Goal: Transaction & Acquisition: Purchase product/service

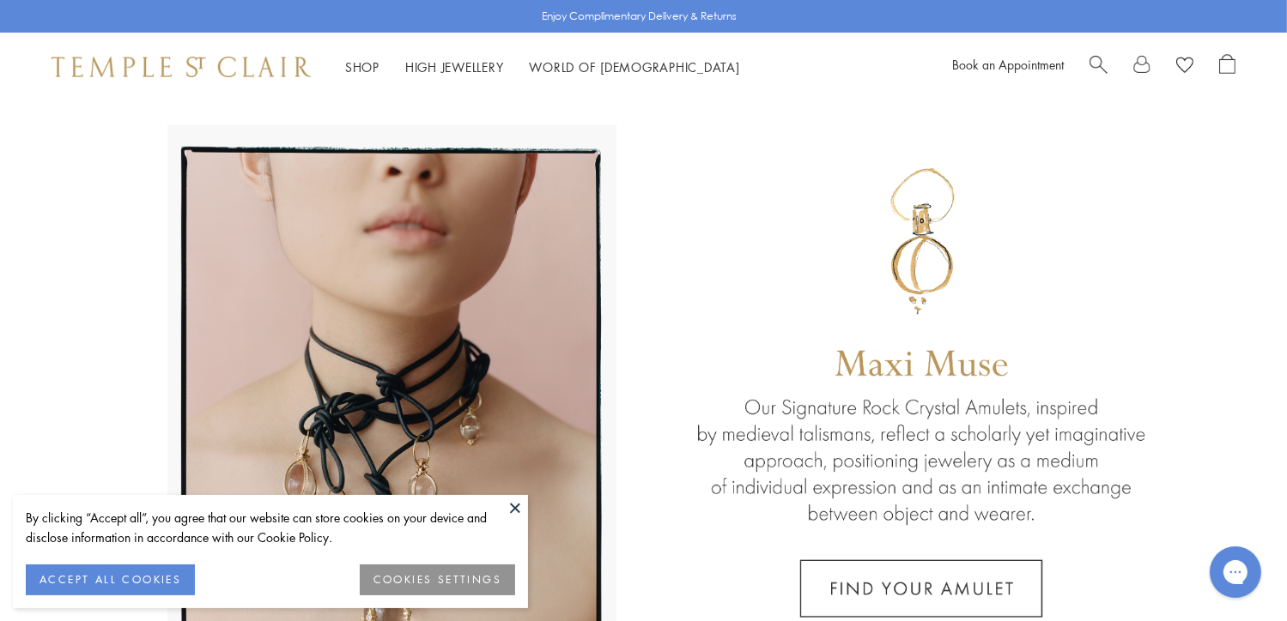
click at [511, 495] on button at bounding box center [515, 508] width 26 height 26
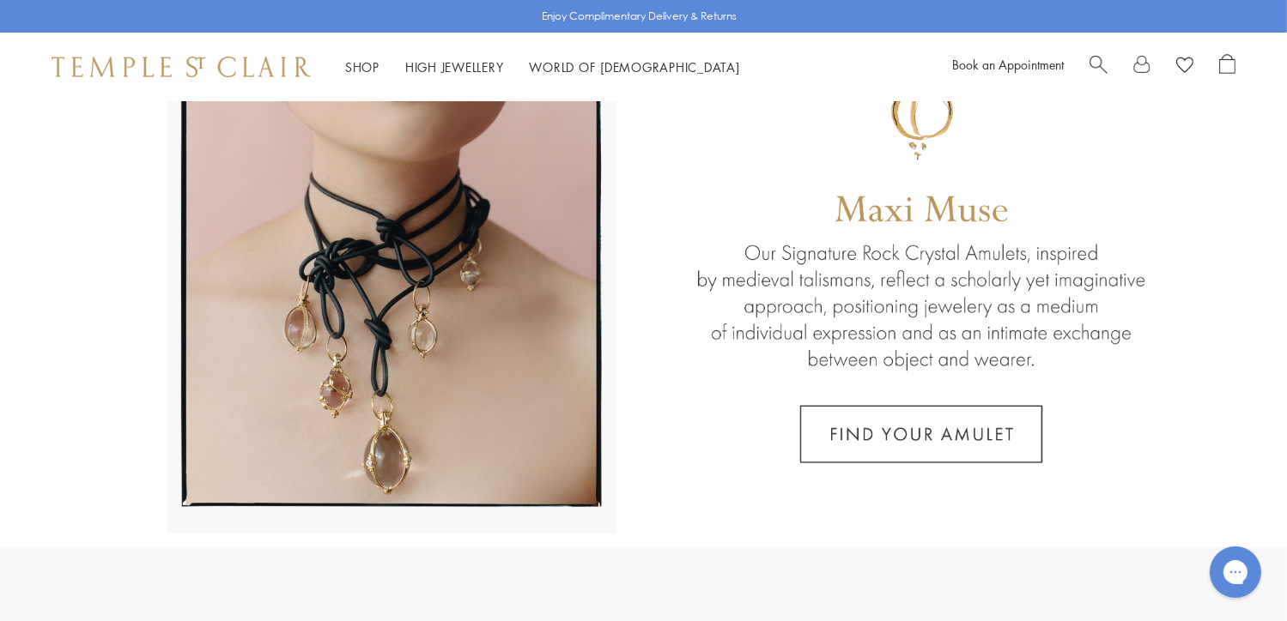
scroll to position [161, 0]
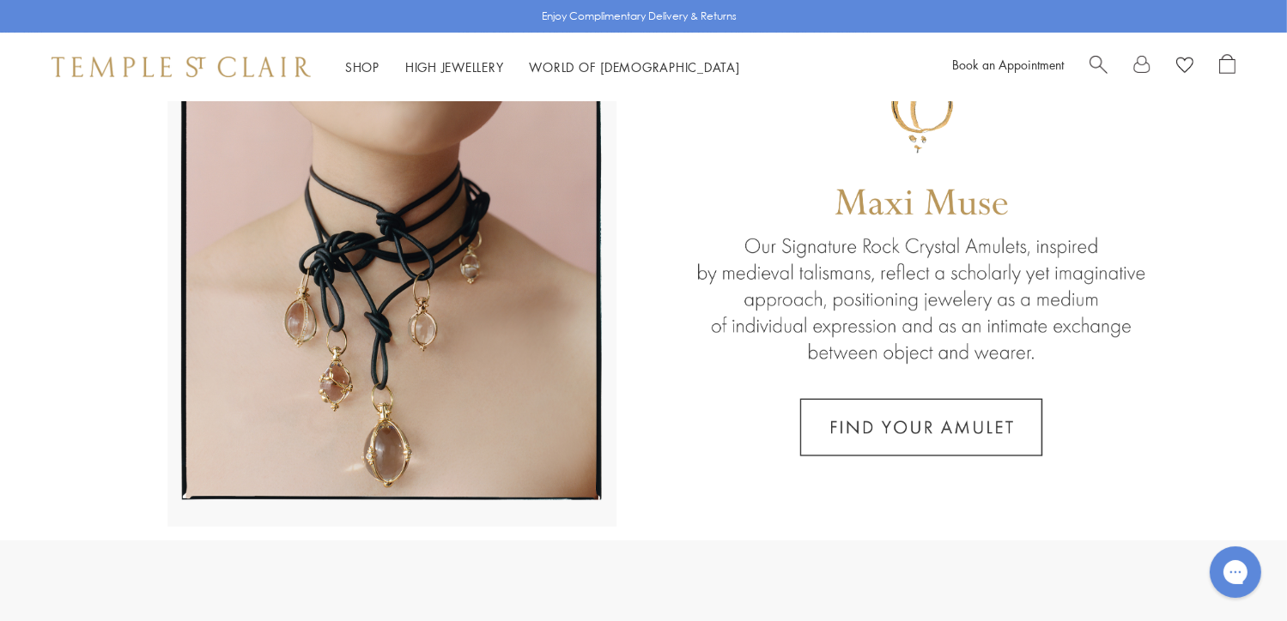
click at [947, 415] on link at bounding box center [643, 240] width 1287 height 601
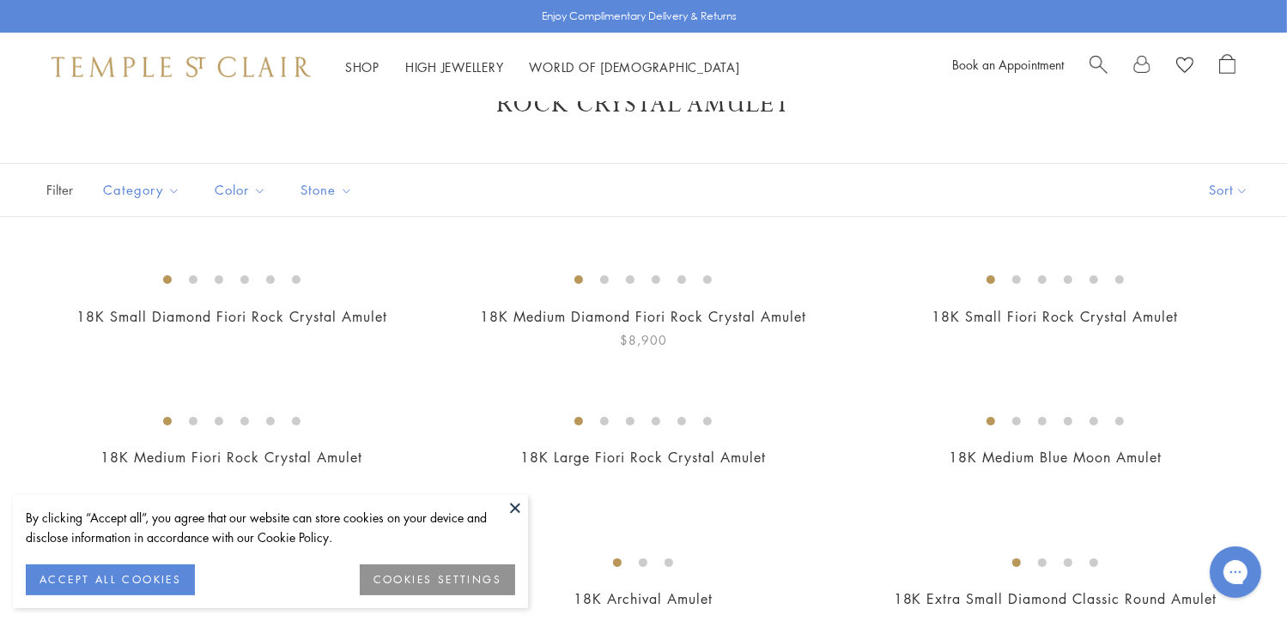
scroll to position [55, 0]
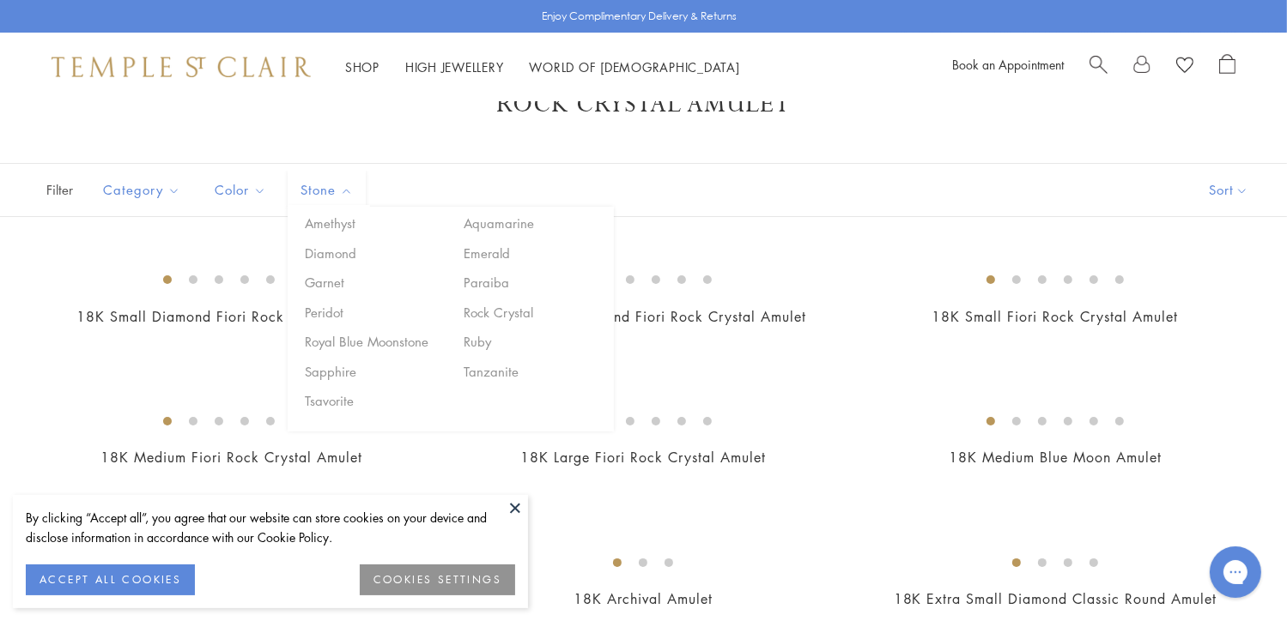
click at [318, 181] on span "Stone" at bounding box center [329, 189] width 74 height 21
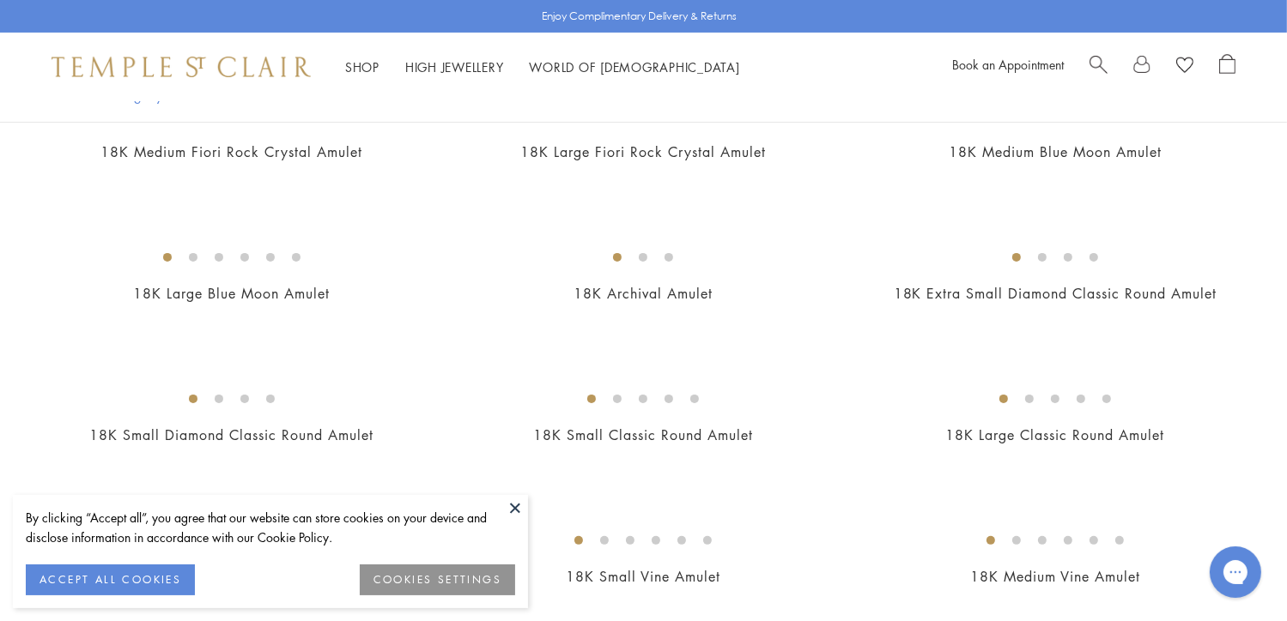
scroll to position [366, 0]
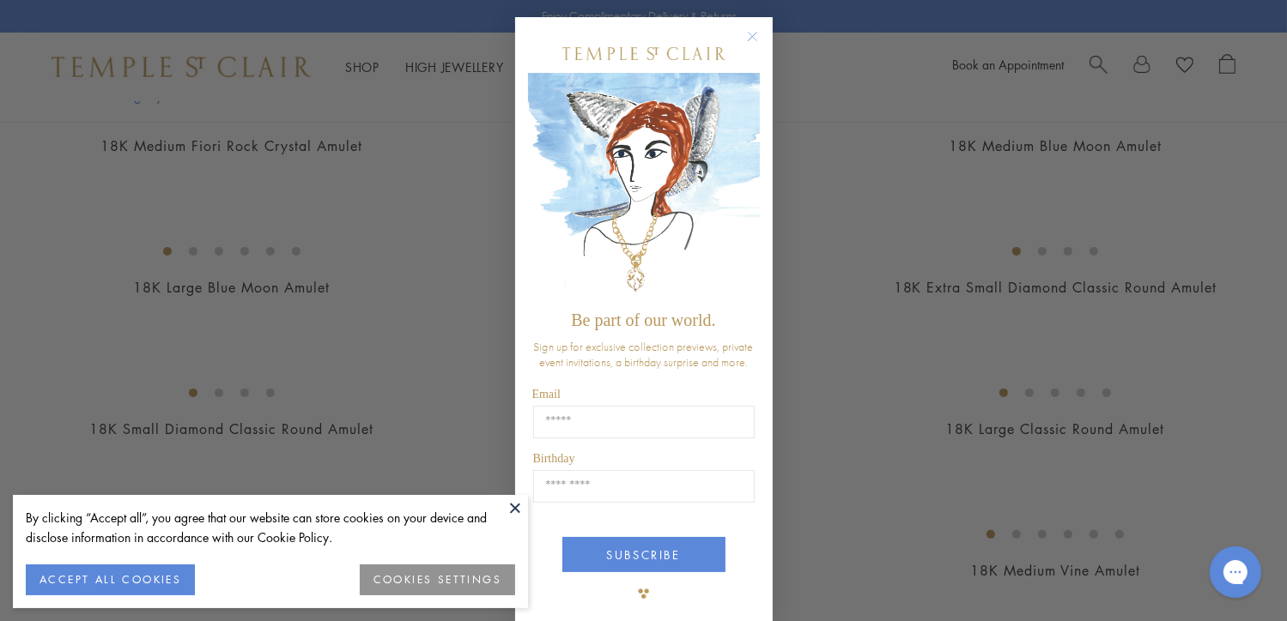
click at [744, 39] on circle "Close dialog" at bounding box center [752, 37] width 21 height 21
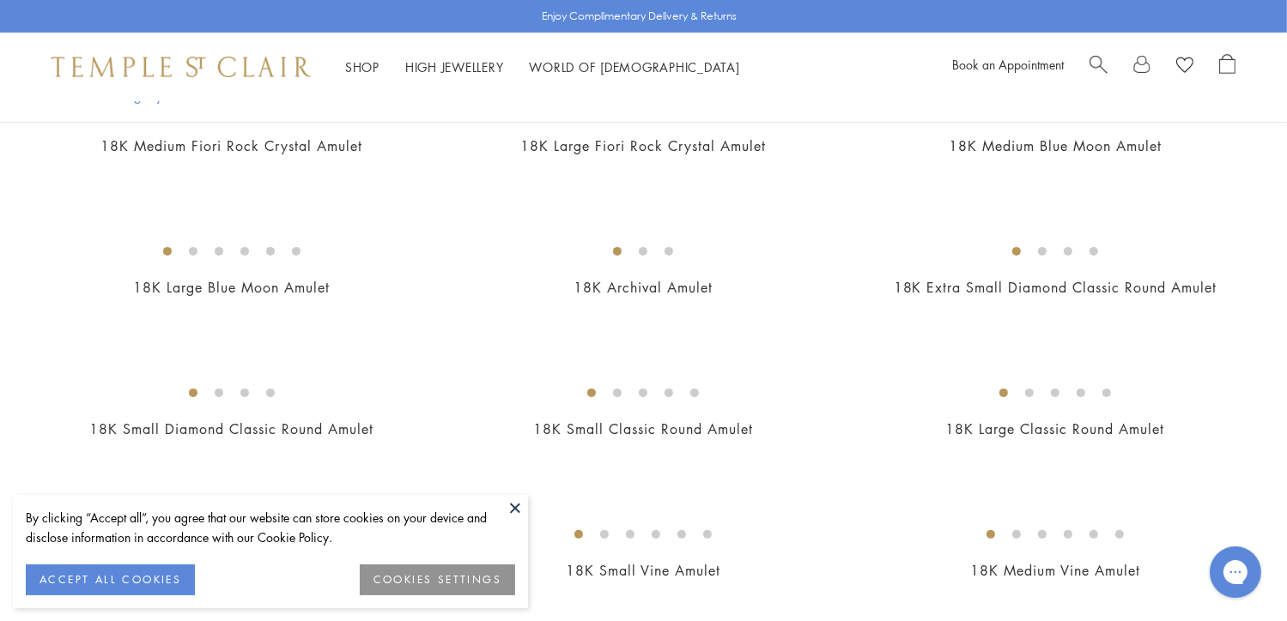
click at [152, 572] on button "ACCEPT ALL COOKIES" at bounding box center [110, 580] width 169 height 31
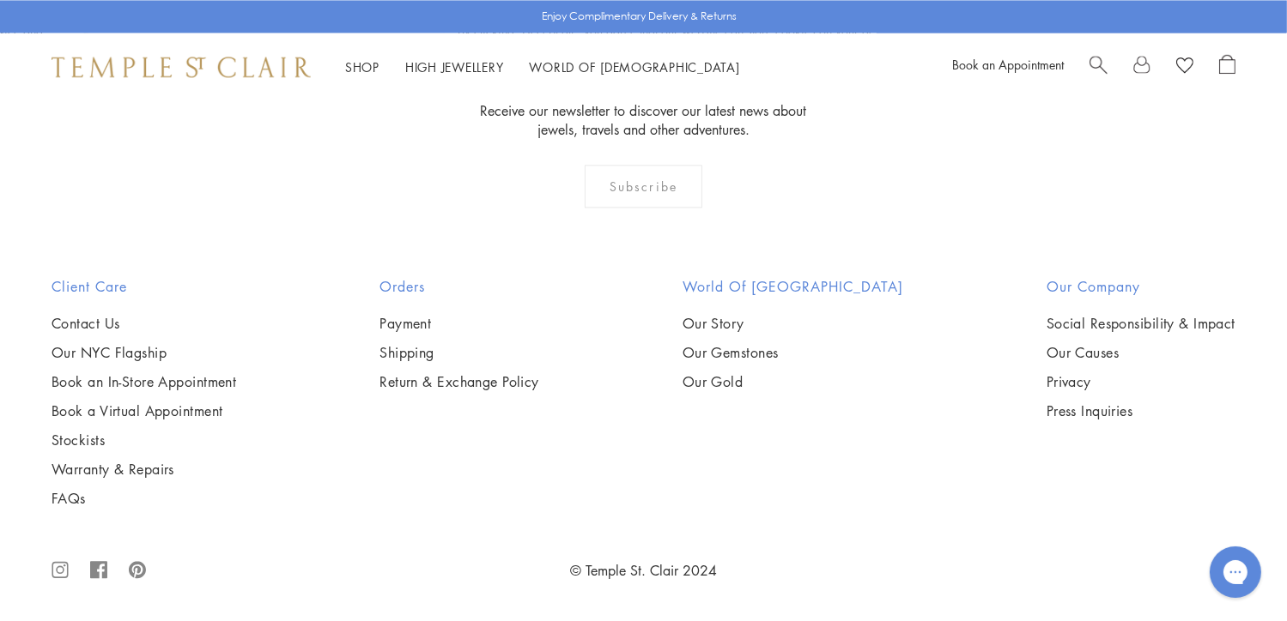
scroll to position [11692, 0]
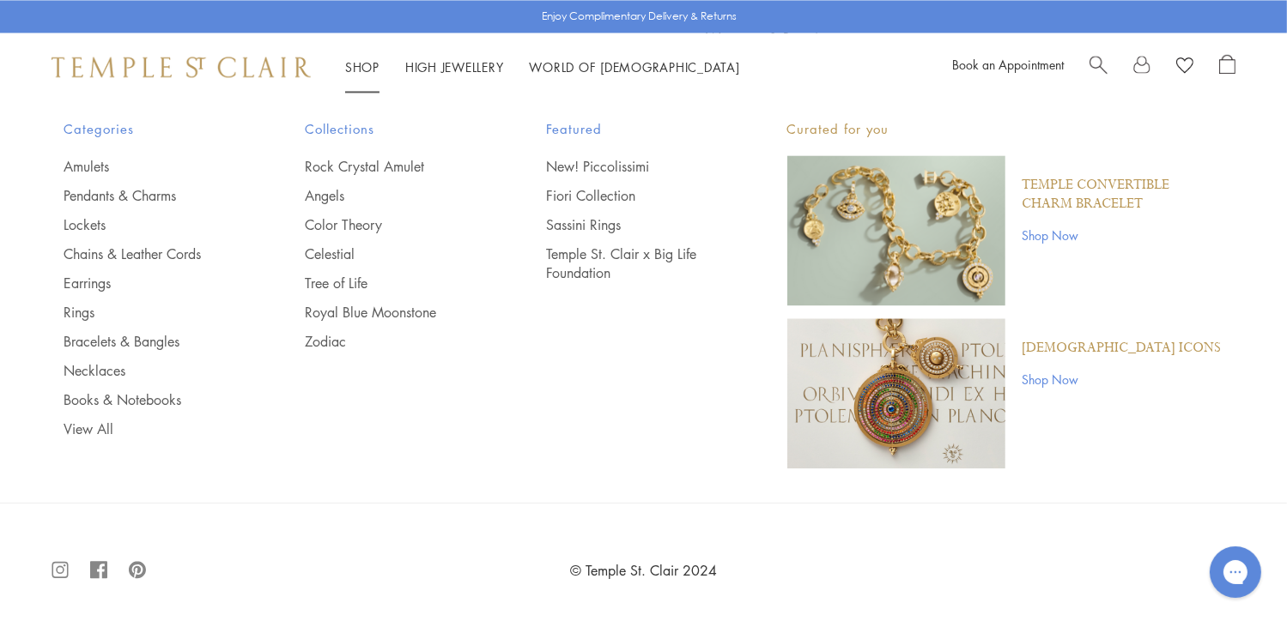
click at [372, 59] on li "Shop Shop Categories Amulets Pendants & Charms Lockets Chains & Leather Cords E…" at bounding box center [362, 67] width 34 height 21
click at [354, 68] on link "Shop Shop" at bounding box center [362, 66] width 34 height 17
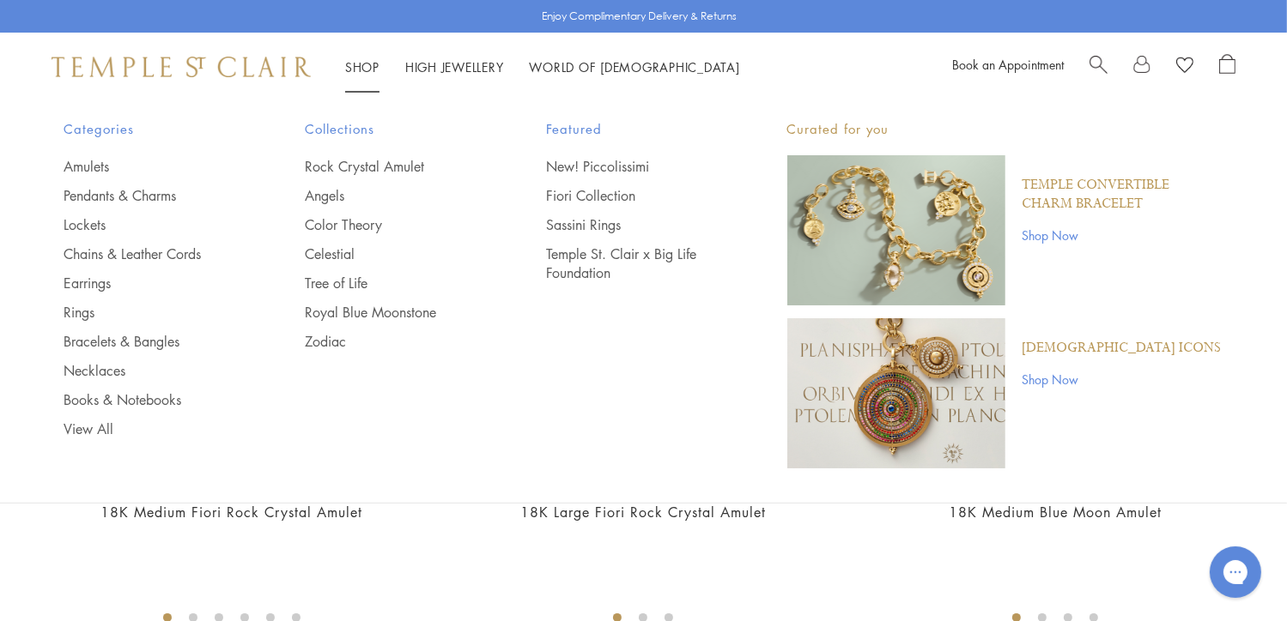
click at [371, 62] on link "Shop Shop" at bounding box center [362, 66] width 34 height 17
click at [68, 425] on link "View All" at bounding box center [150, 429] width 173 height 19
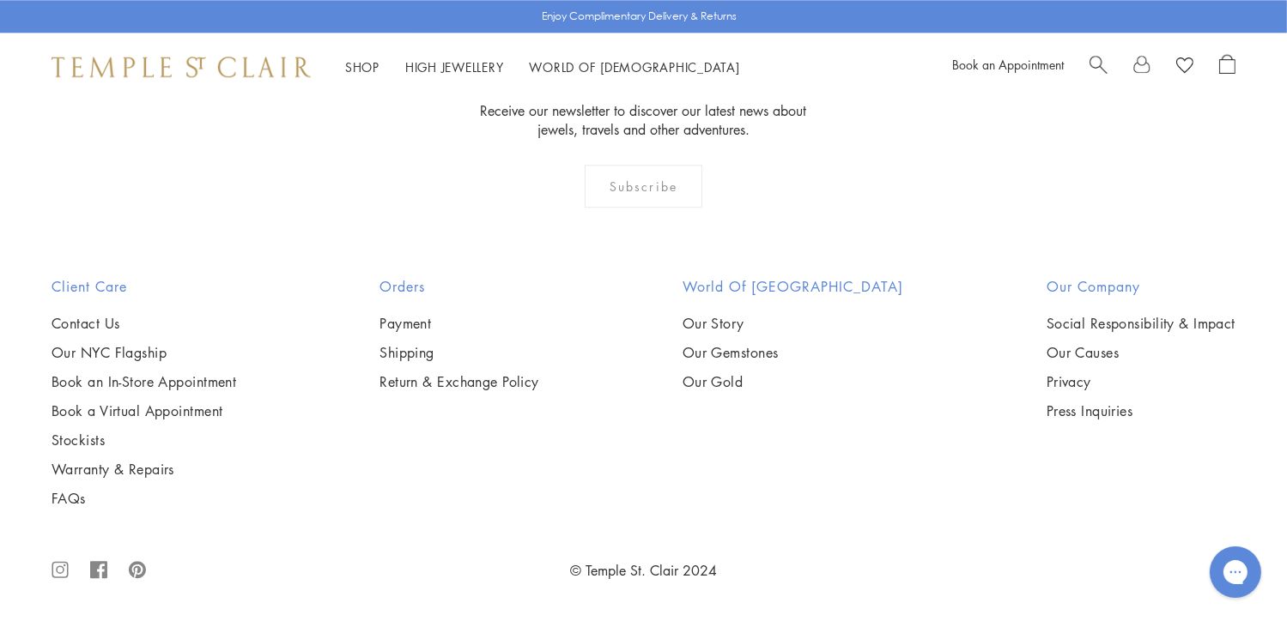
scroll to position [13882, 0]
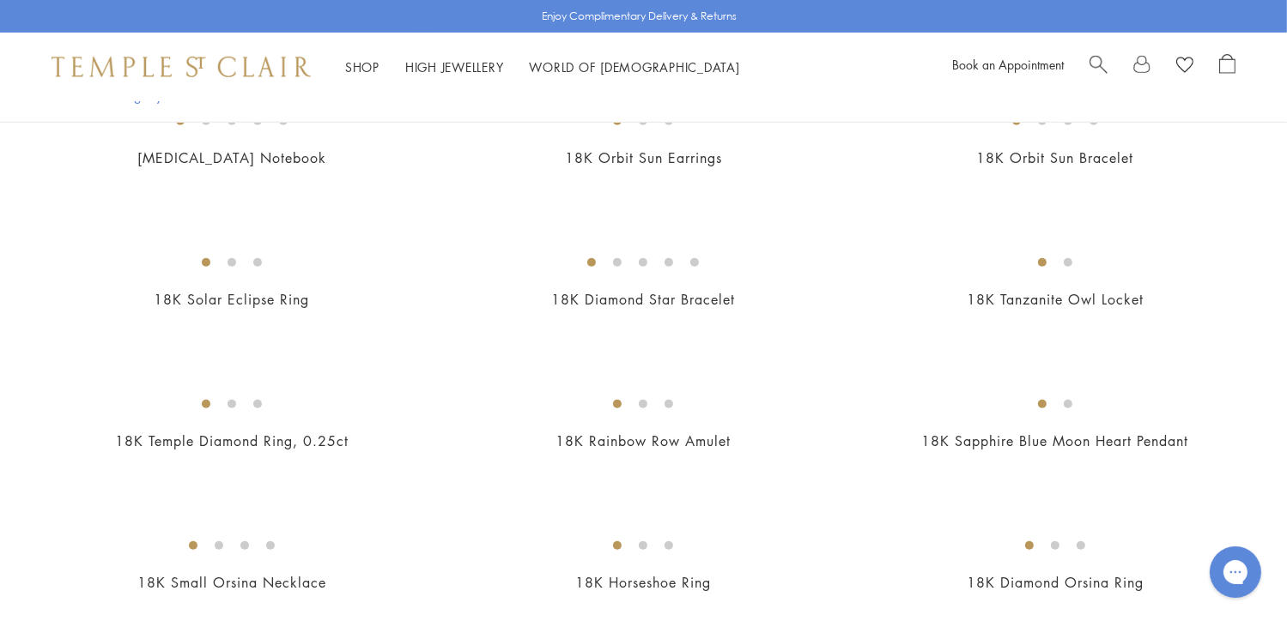
scroll to position [1205, 0]
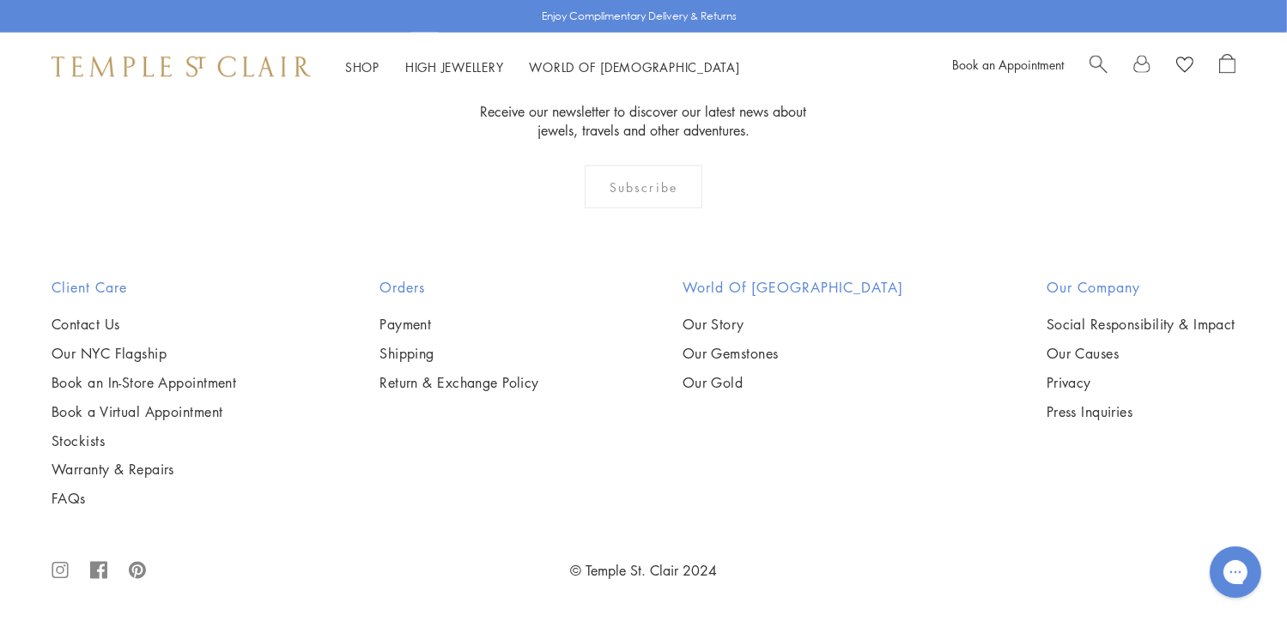
scroll to position [7065, 0]
drag, startPoint x: 1002, startPoint y: 427, endPoint x: 831, endPoint y: 88, distance: 378.8
drag, startPoint x: 831, startPoint y: 88, endPoint x: 444, endPoint y: 468, distance: 542.0
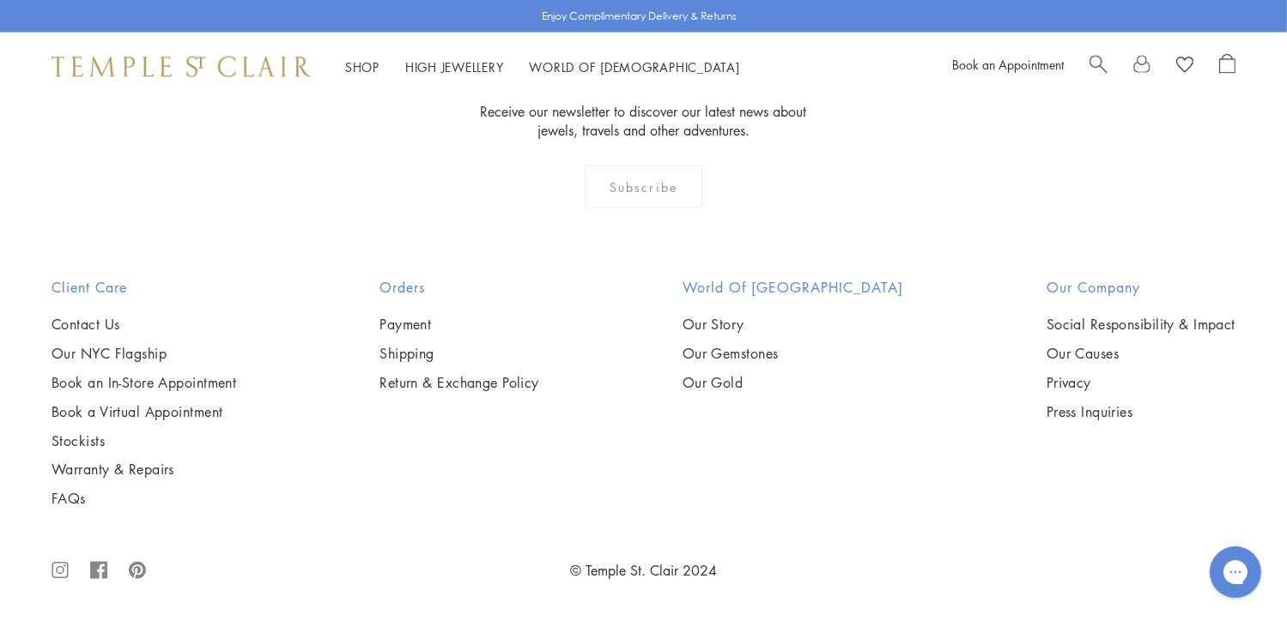
scroll to position [8053, 0]
